Goal: Obtain resource: Obtain resource

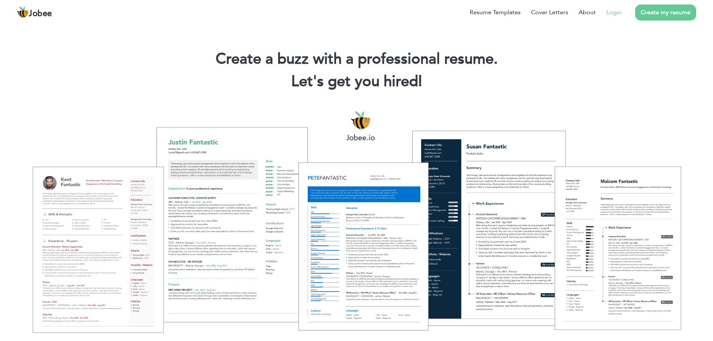
click at [619, 13] on link "Login" at bounding box center [613, 12] width 15 height 9
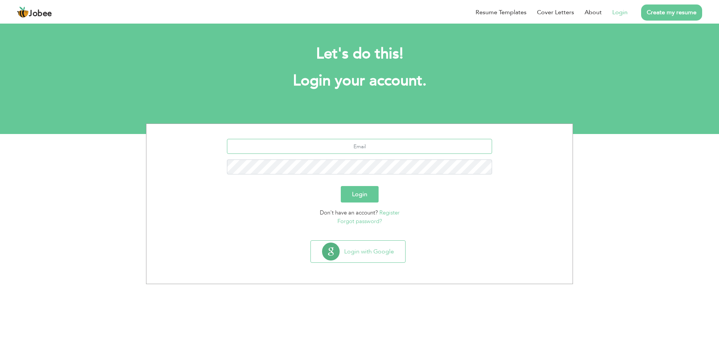
click at [375, 146] on input "text" at bounding box center [359, 146] width 265 height 15
type input "[EMAIL_ADDRESS][DOMAIN_NAME]"
click at [360, 220] on link "Forgot password?" at bounding box center [359, 220] width 45 height 7
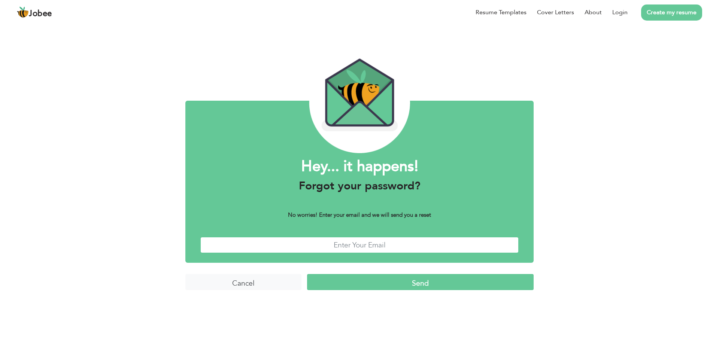
click at [353, 246] on input "text" at bounding box center [359, 245] width 318 height 16
click at [329, 244] on input "misaamnashahid@gmail.com" at bounding box center [359, 245] width 318 height 16
type input "[EMAIL_ADDRESS][DOMAIN_NAME]"
click at [354, 278] on input "Send" at bounding box center [420, 282] width 226 height 16
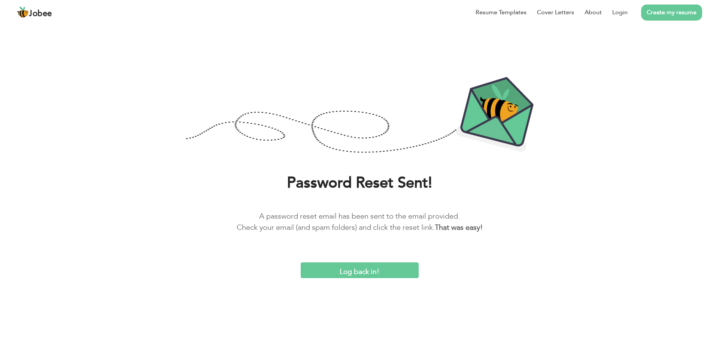
click at [345, 270] on input "Log back in!" at bounding box center [360, 270] width 118 height 16
click at [622, 10] on link "Login" at bounding box center [619, 12] width 15 height 9
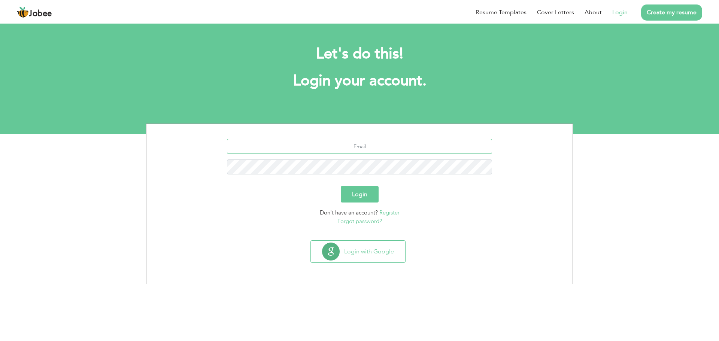
click at [319, 152] on input "text" at bounding box center [359, 146] width 265 height 15
type input "[EMAIL_ADDRESS][DOMAIN_NAME]"
click at [358, 200] on button "Login" at bounding box center [360, 194] width 38 height 16
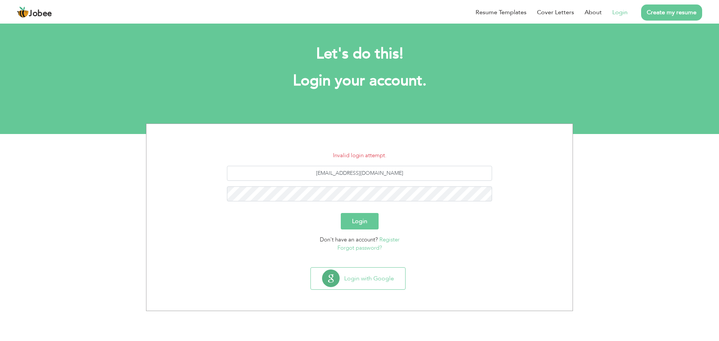
click at [357, 218] on button "Login" at bounding box center [360, 221] width 38 height 16
click at [389, 277] on button "Login with Google" at bounding box center [358, 279] width 94 height 22
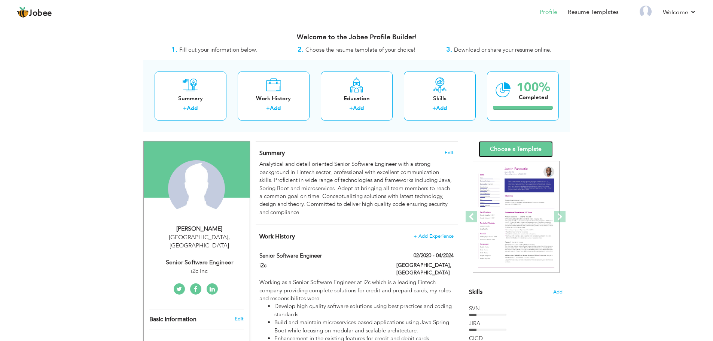
click at [540, 150] on link "Choose a Template" at bounding box center [516, 149] width 74 height 16
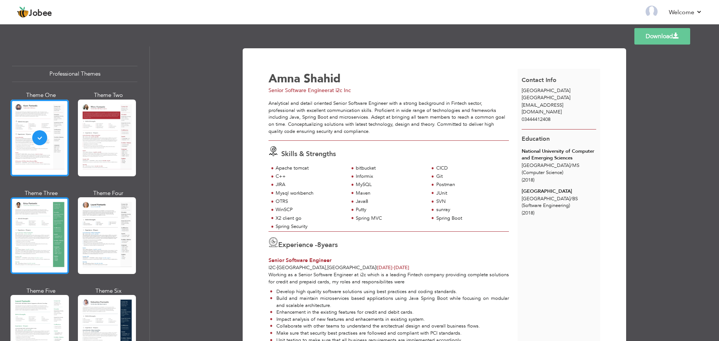
click at [43, 226] on div at bounding box center [39, 235] width 58 height 77
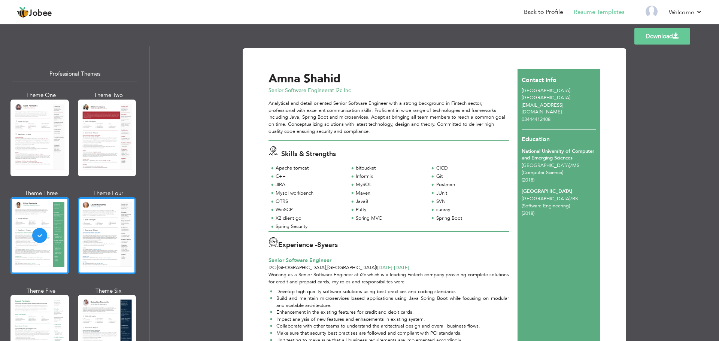
click at [88, 232] on div at bounding box center [107, 235] width 58 height 77
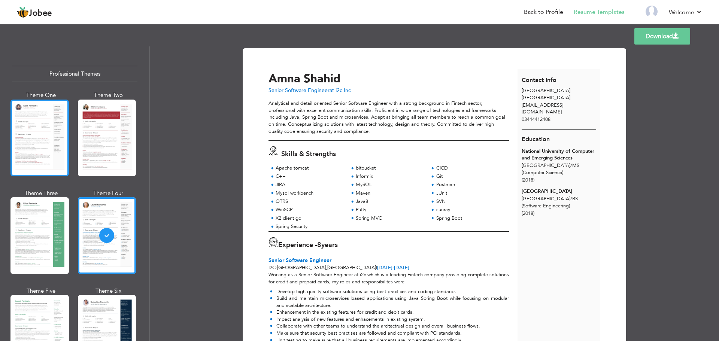
click at [41, 156] on div at bounding box center [39, 138] width 58 height 77
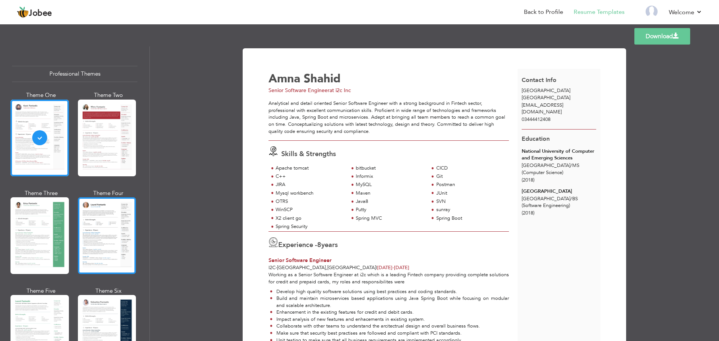
click at [98, 231] on div at bounding box center [107, 235] width 58 height 77
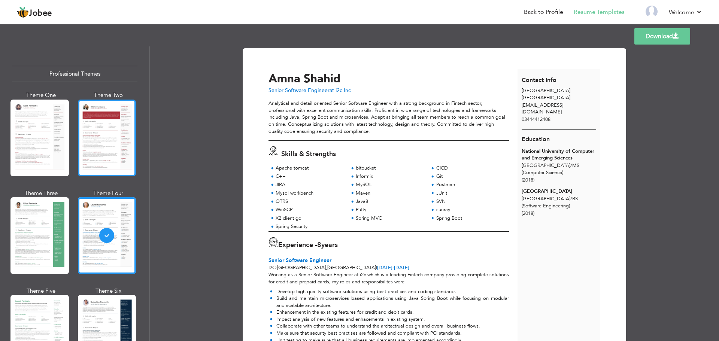
click at [100, 146] on div at bounding box center [107, 138] width 58 height 77
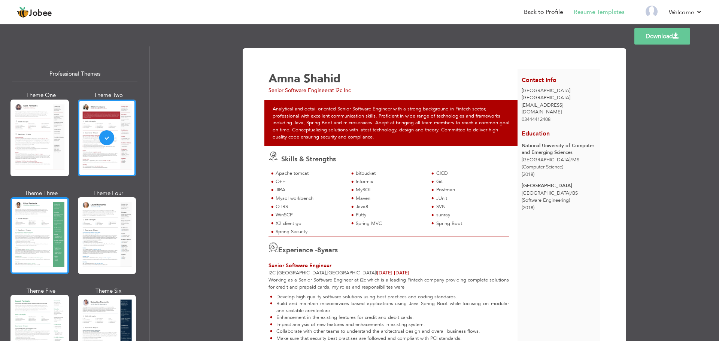
drag, startPoint x: 70, startPoint y: 195, endPoint x: 57, endPoint y: 216, distance: 24.4
drag, startPoint x: 57, startPoint y: 216, endPoint x: 147, endPoint y: 264, distance: 103.0
click at [183, 267] on div "Download Amna Shahid Senior Software Engineer at i2c Inc Apache tomcat" at bounding box center [434, 193] width 569 height 295
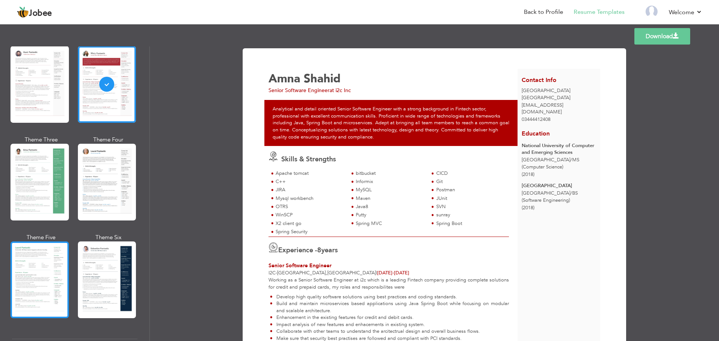
scroll to position [75, 0]
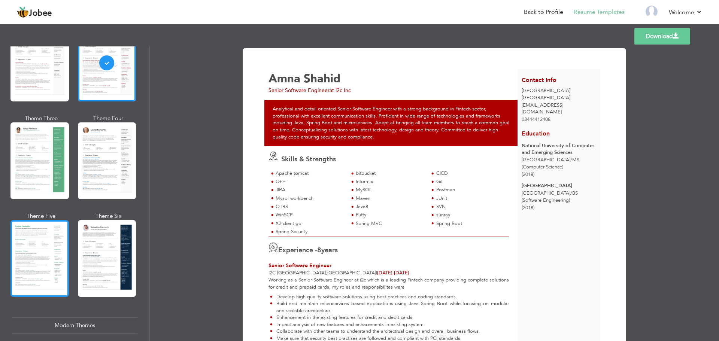
click at [54, 254] on div at bounding box center [39, 258] width 58 height 77
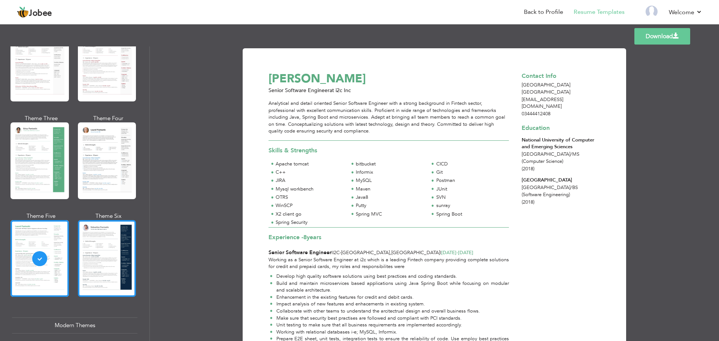
click at [104, 257] on div at bounding box center [107, 258] width 58 height 77
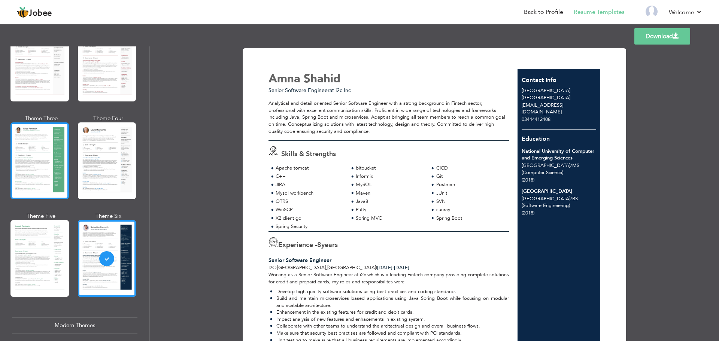
click at [30, 158] on div at bounding box center [39, 160] width 58 height 77
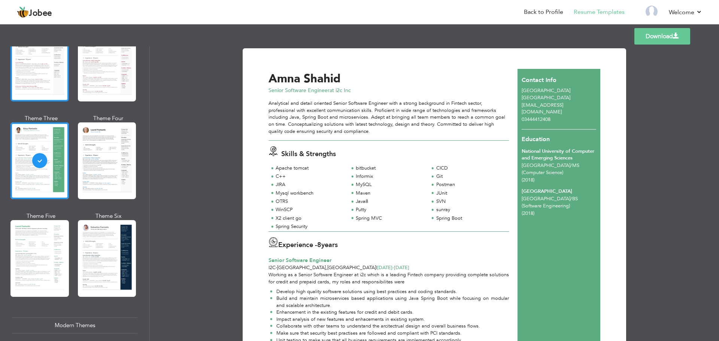
click at [28, 74] on div at bounding box center [39, 63] width 58 height 77
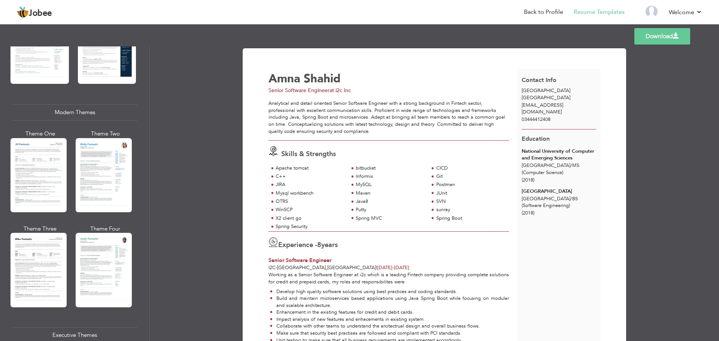
scroll to position [299, 0]
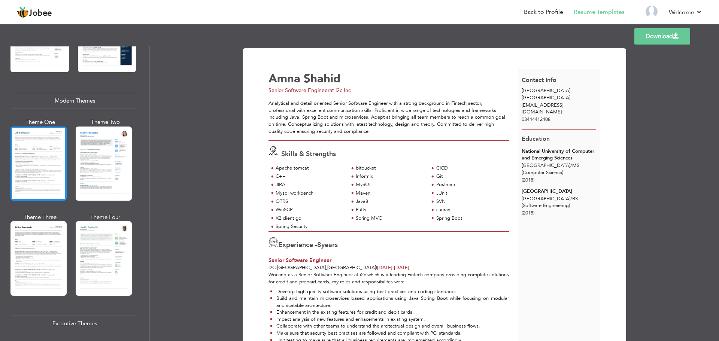
click at [49, 161] on div at bounding box center [38, 163] width 56 height 74
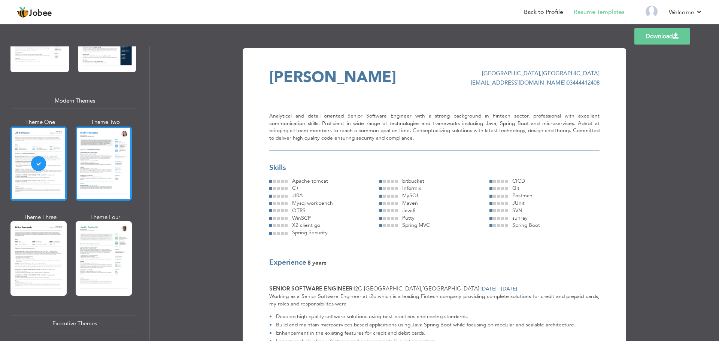
click at [103, 167] on div at bounding box center [104, 163] width 56 height 74
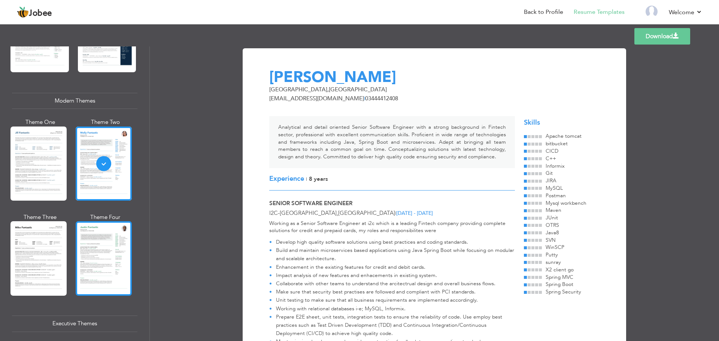
click at [95, 268] on div at bounding box center [104, 258] width 56 height 74
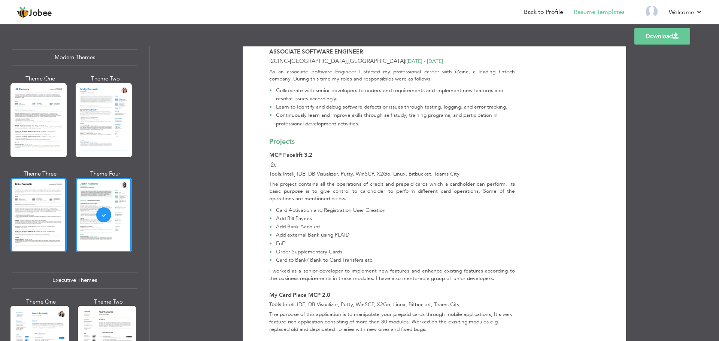
scroll to position [449, 0]
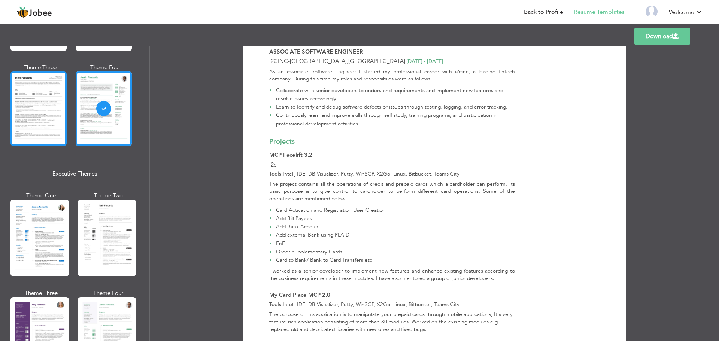
click at [49, 251] on div at bounding box center [39, 237] width 58 height 77
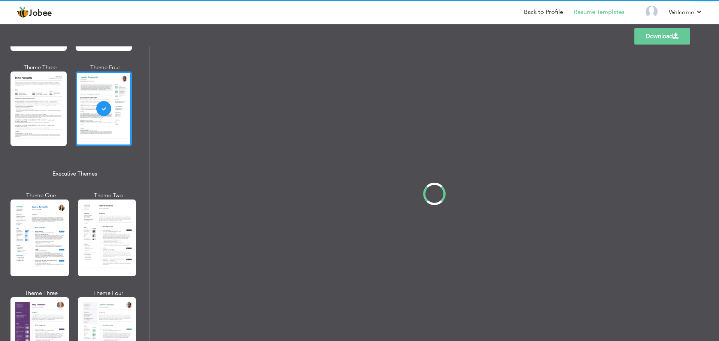
scroll to position [0, 0]
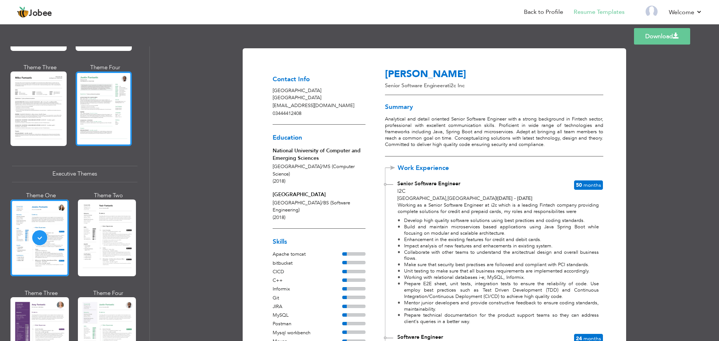
click at [85, 118] on div at bounding box center [104, 108] width 56 height 74
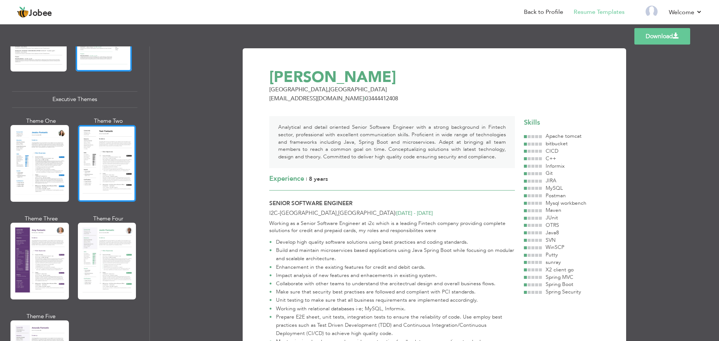
scroll to position [524, 0]
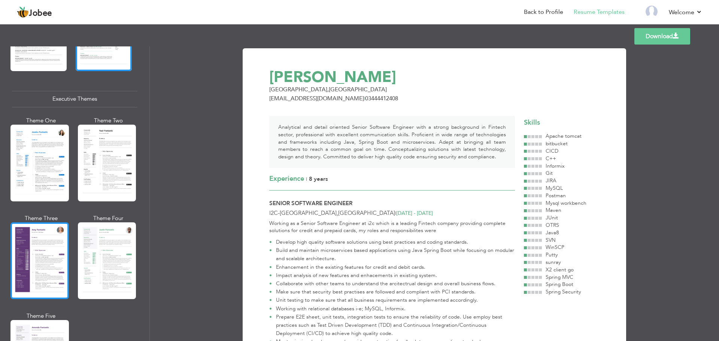
click at [52, 241] on div at bounding box center [39, 260] width 58 height 77
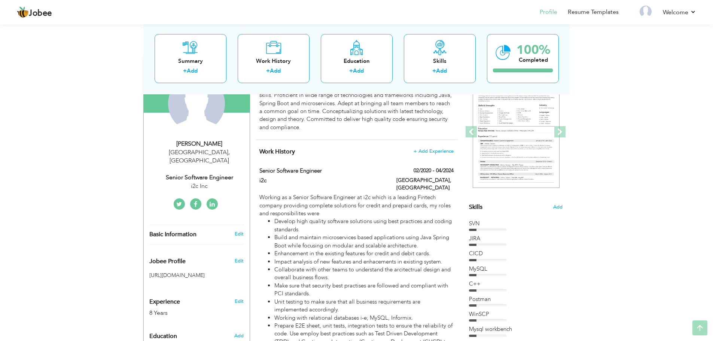
scroll to position [187, 0]
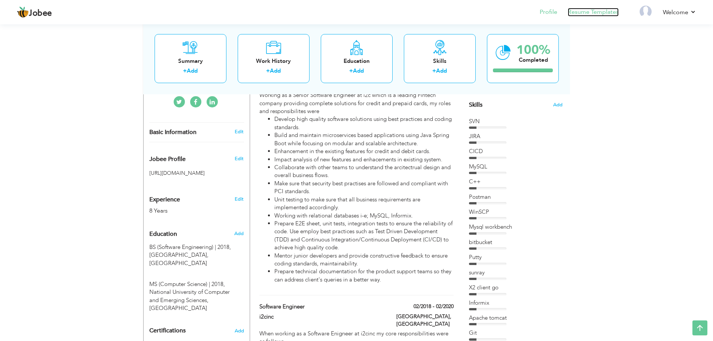
click at [600, 9] on link "Resume Templates" at bounding box center [593, 12] width 51 height 9
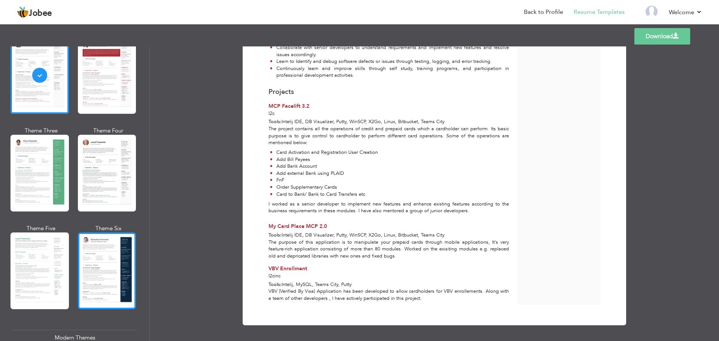
scroll to position [75, 0]
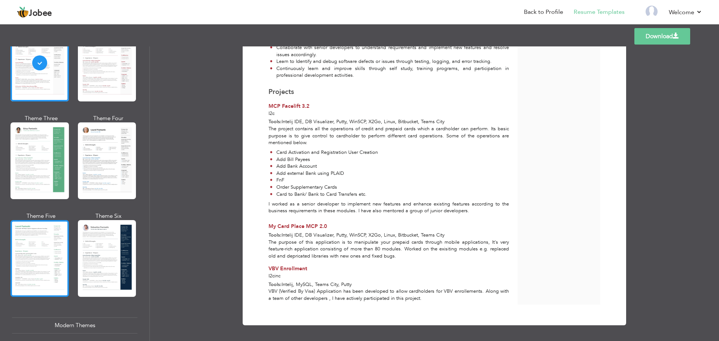
click at [23, 262] on div at bounding box center [39, 258] width 58 height 77
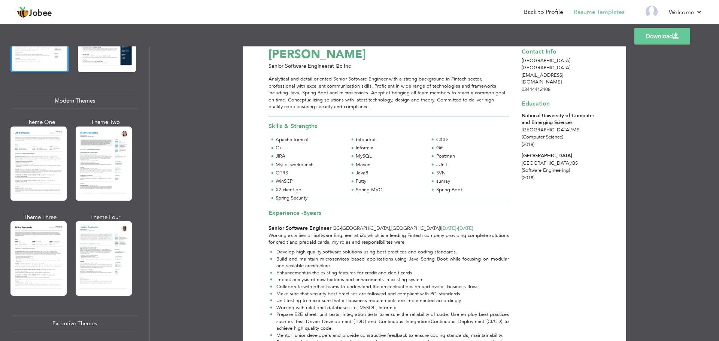
scroll to position [37, 0]
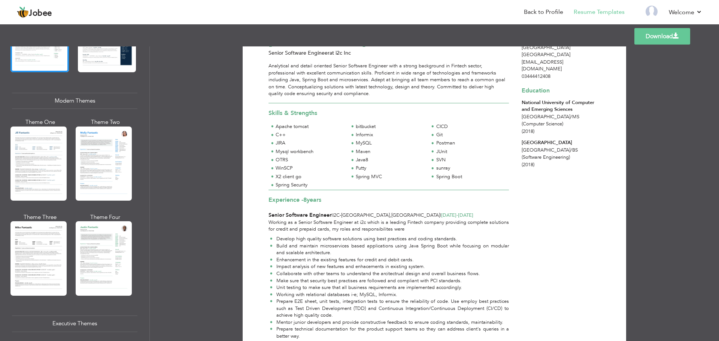
click at [653, 30] on link "Download" at bounding box center [662, 36] width 56 height 16
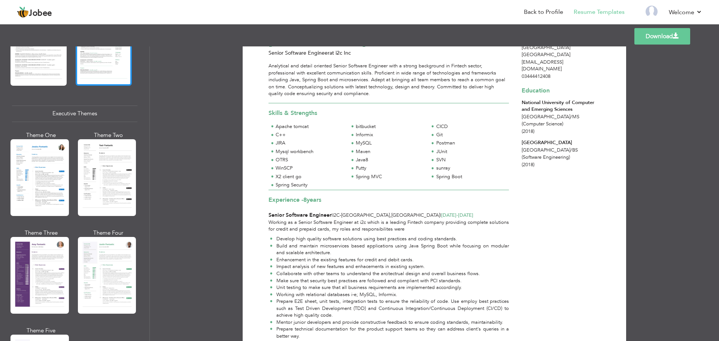
scroll to position [524, 0]
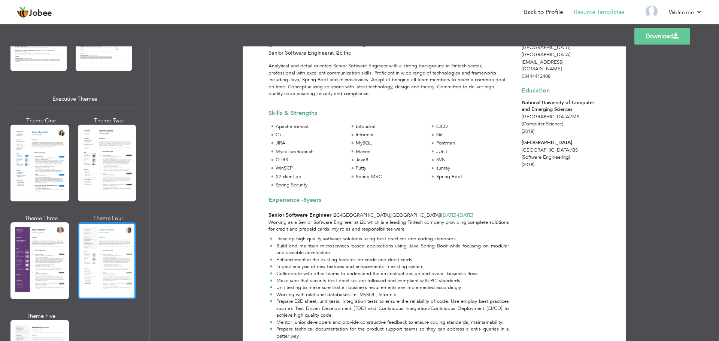
click at [89, 257] on div at bounding box center [107, 260] width 58 height 77
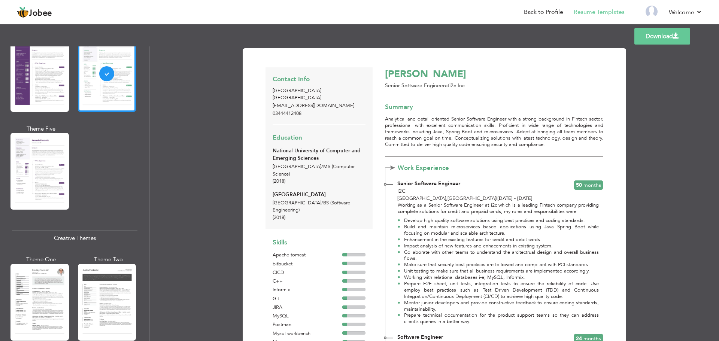
scroll to position [748, 0]
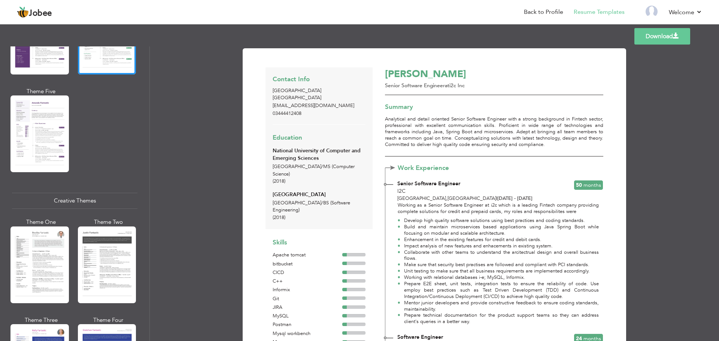
click at [45, 266] on div at bounding box center [39, 264] width 58 height 77
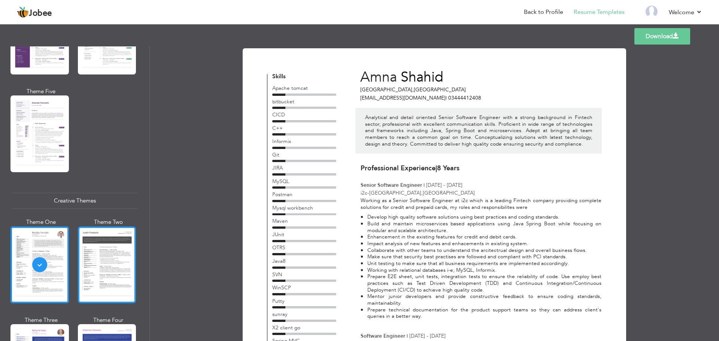
click at [92, 265] on div at bounding box center [107, 264] width 58 height 77
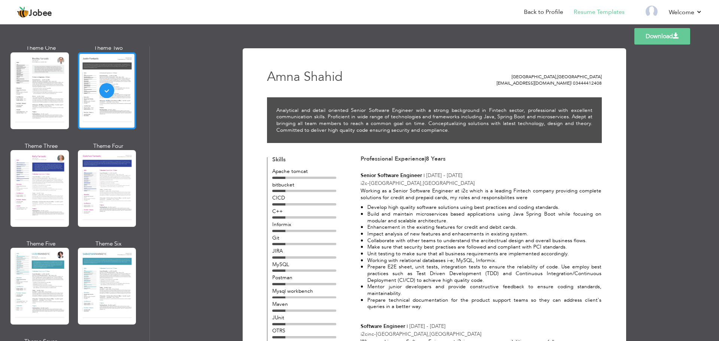
scroll to position [936, 0]
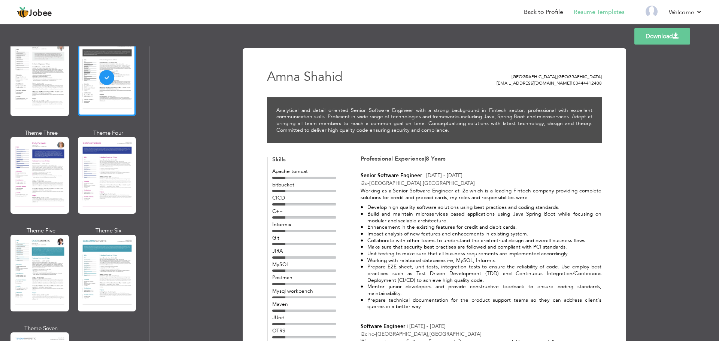
click at [92, 265] on div at bounding box center [107, 273] width 58 height 77
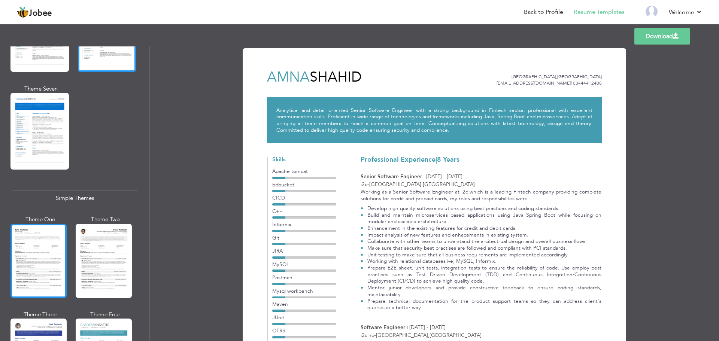
scroll to position [1231, 0]
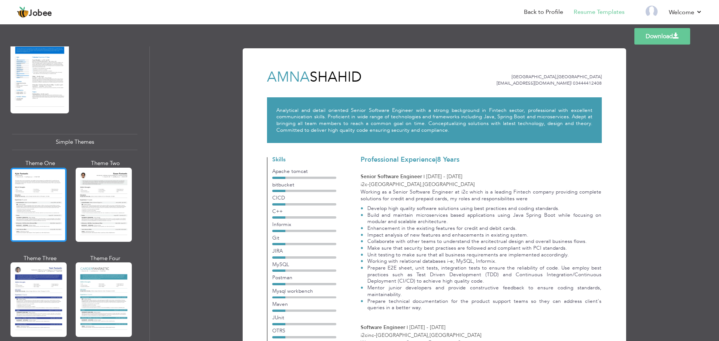
click at [41, 210] on div at bounding box center [38, 205] width 56 height 74
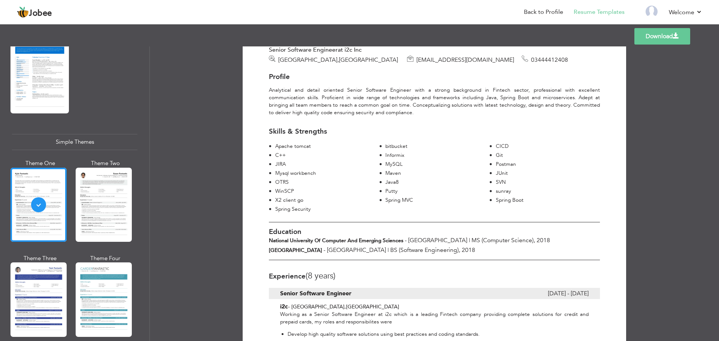
scroll to position [0, 0]
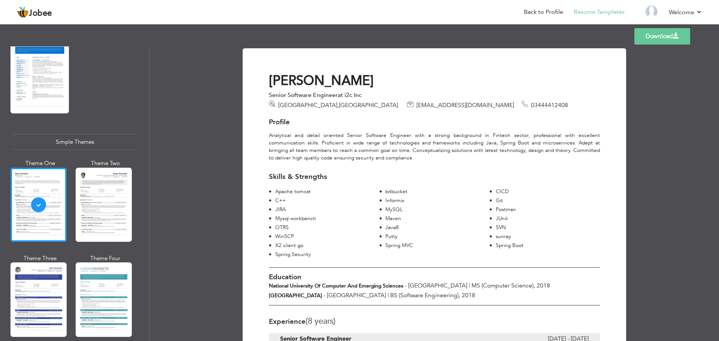
click at [660, 36] on link "Download" at bounding box center [662, 36] width 56 height 16
click at [542, 13] on link "Back to Profile" at bounding box center [543, 12] width 39 height 9
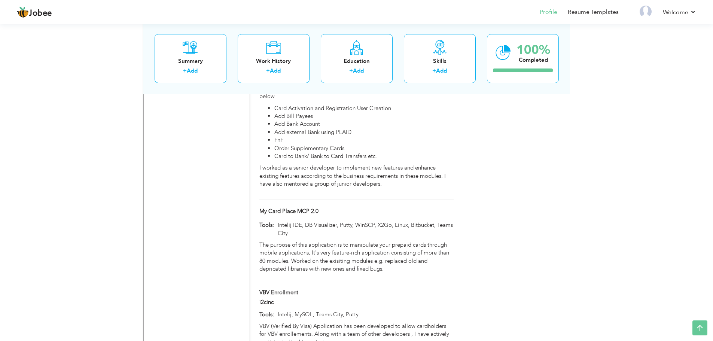
scroll to position [732, 0]
